Goal: Task Accomplishment & Management: Manage account settings

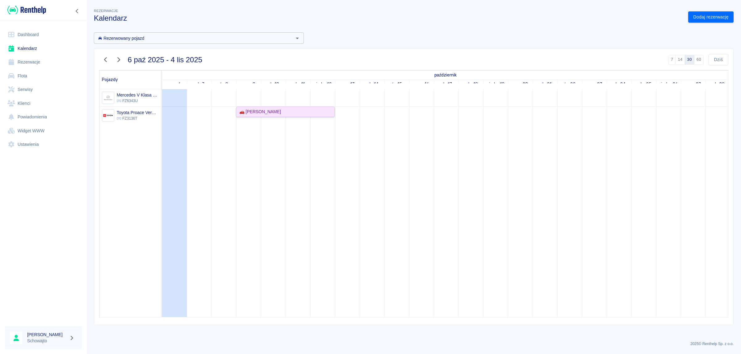
click at [275, 111] on div "🚗 [PERSON_NAME]" at bounding box center [259, 112] width 44 height 6
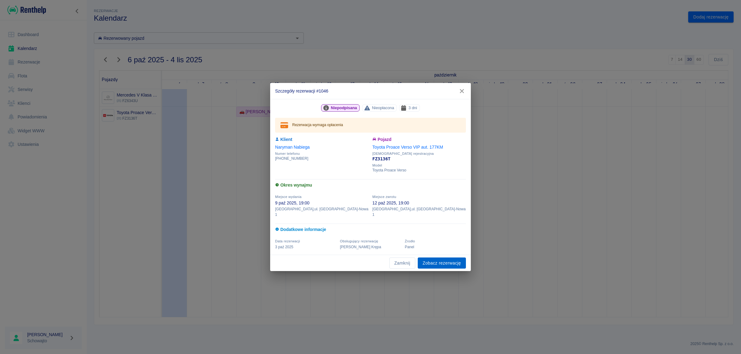
click at [455, 262] on link "Zobacz rezerwację" at bounding box center [442, 263] width 48 height 11
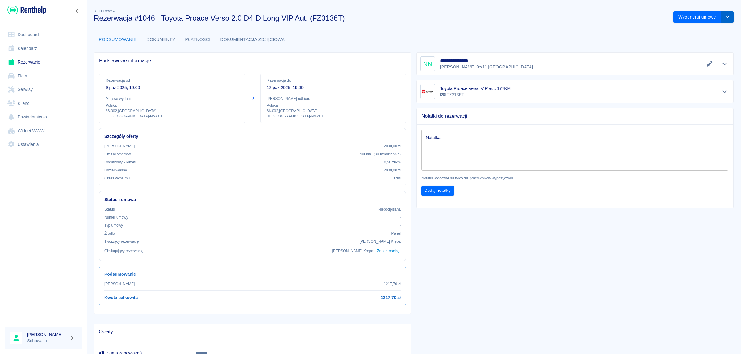
click at [725, 18] on button "drop-down" at bounding box center [727, 16] width 12 height 11
click at [697, 50] on li "Anuluj rezerwację" at bounding box center [698, 50] width 50 height 10
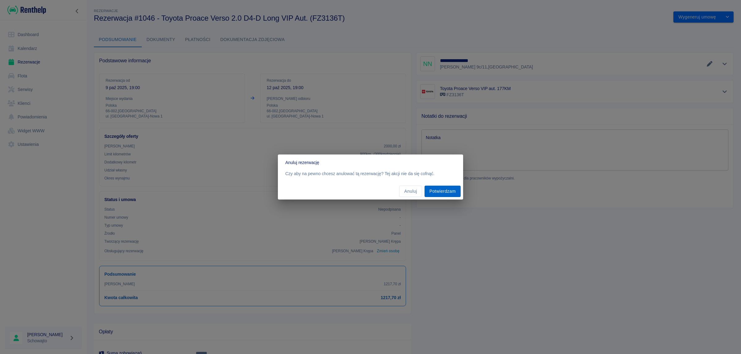
click at [440, 191] on button "Potwierdzam" at bounding box center [443, 191] width 36 height 11
